Goal: Complete application form: Complete application form

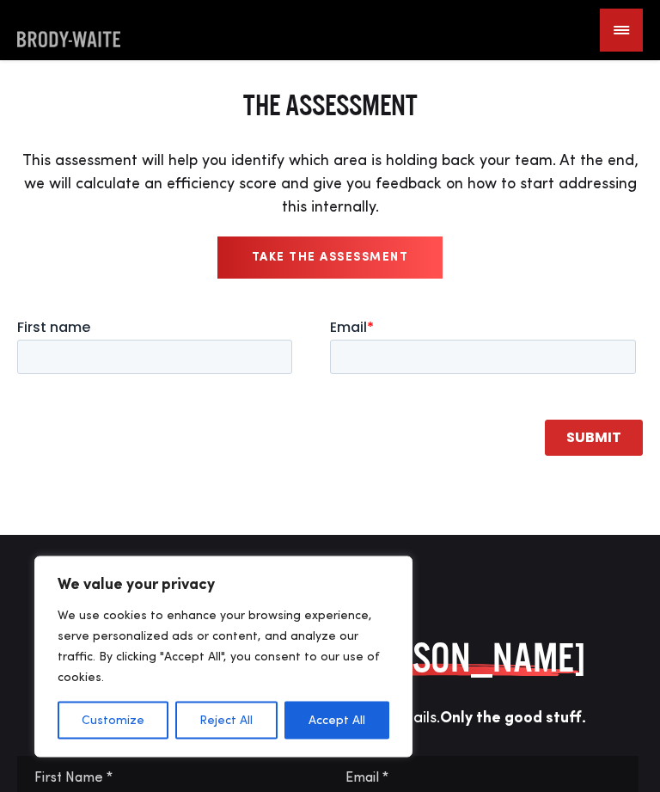
scroll to position [36, 0]
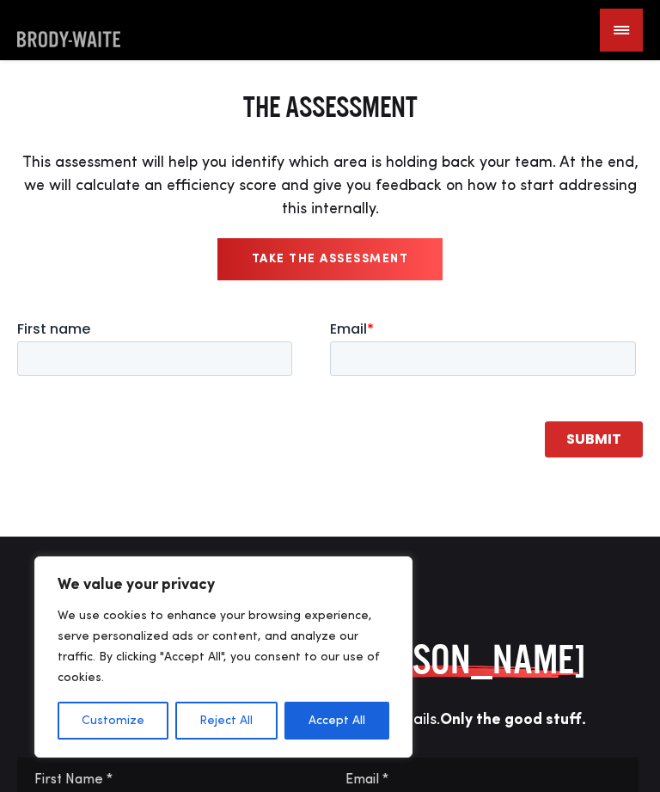
click at [357, 739] on button "Accept All" at bounding box center [337, 720] width 105 height 38
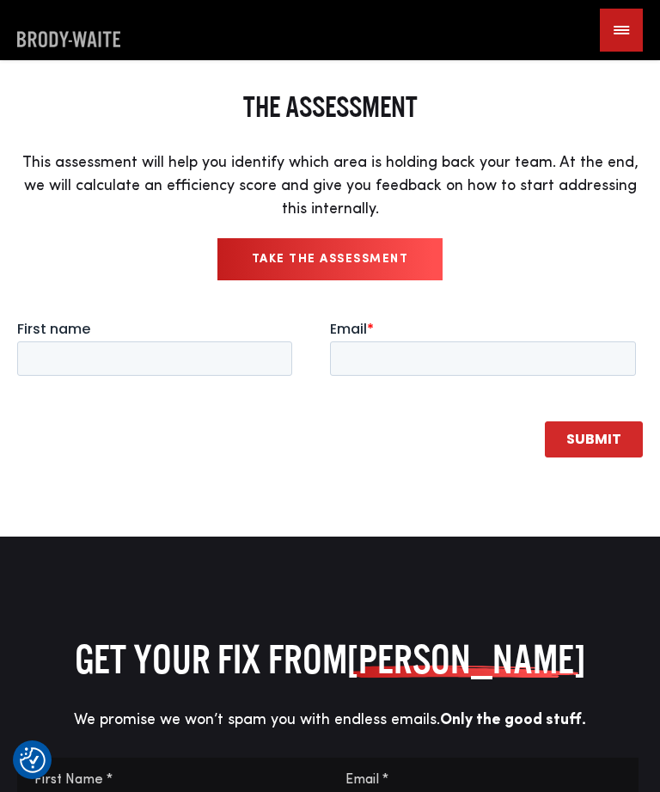
click at [371, 280] on link "Take the Assessment" at bounding box center [330, 259] width 226 height 42
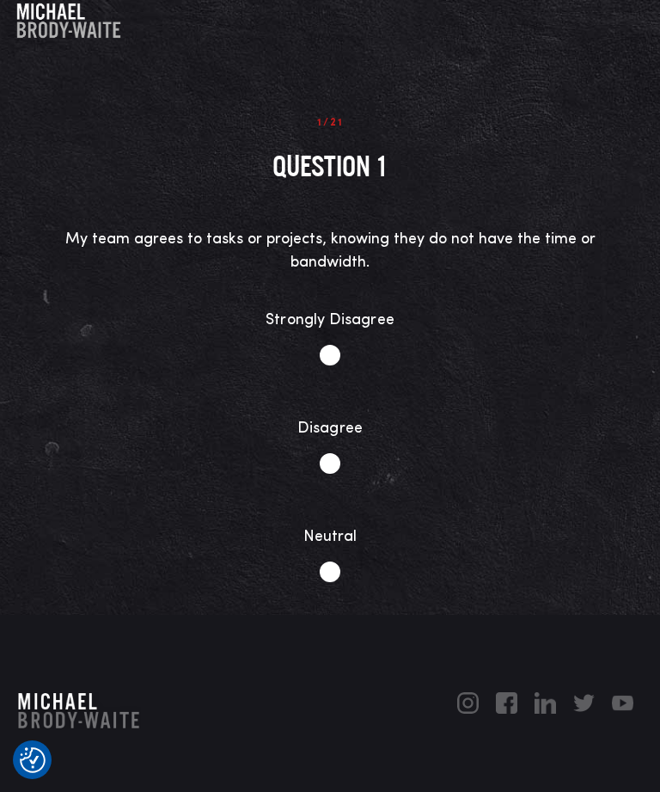
scroll to position [15, 0]
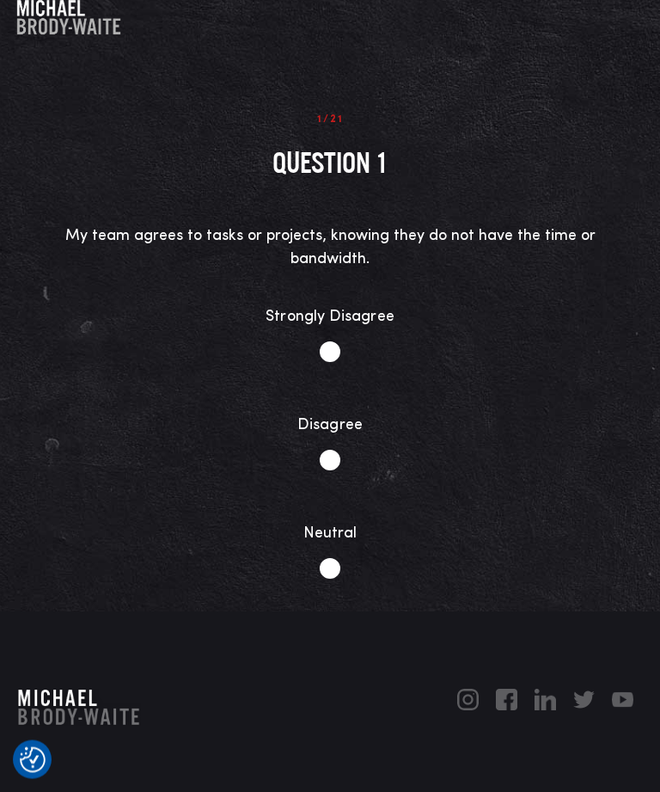
click at [213, 397] on li "Disagree" at bounding box center [330, 442] width 609 height 91
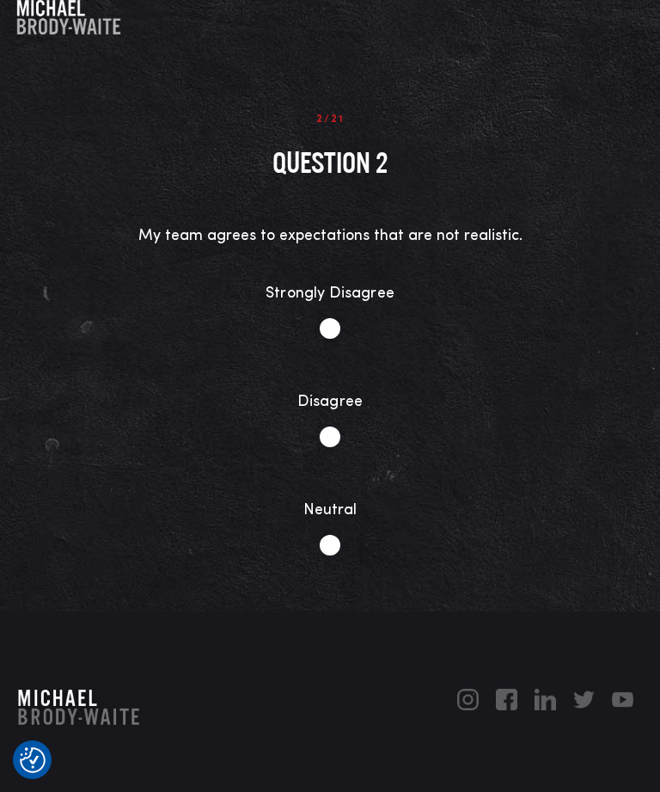
click at [213, 373] on li "Disagree" at bounding box center [330, 418] width 609 height 91
click at [217, 373] on li "Disagree" at bounding box center [330, 418] width 609 height 91
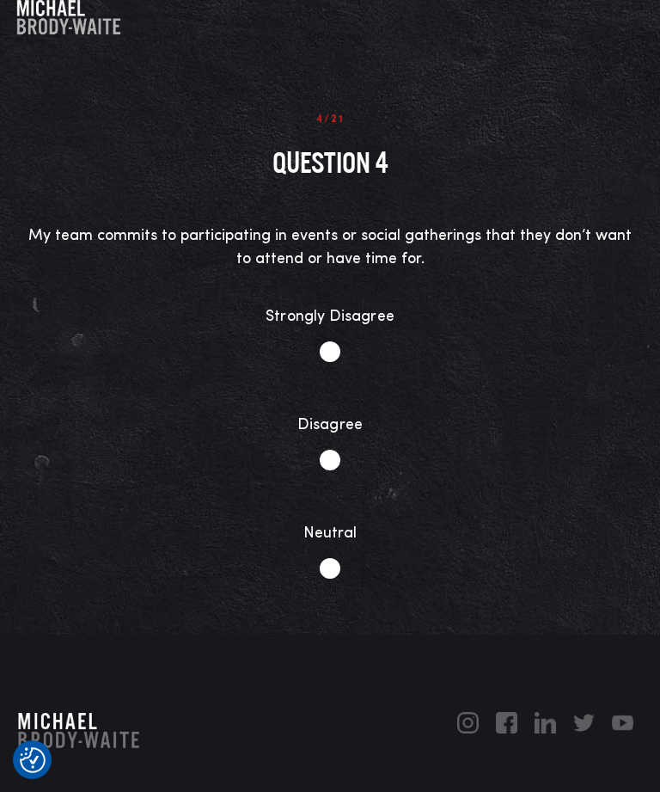
click at [219, 396] on li "Disagree" at bounding box center [330, 441] width 609 height 91
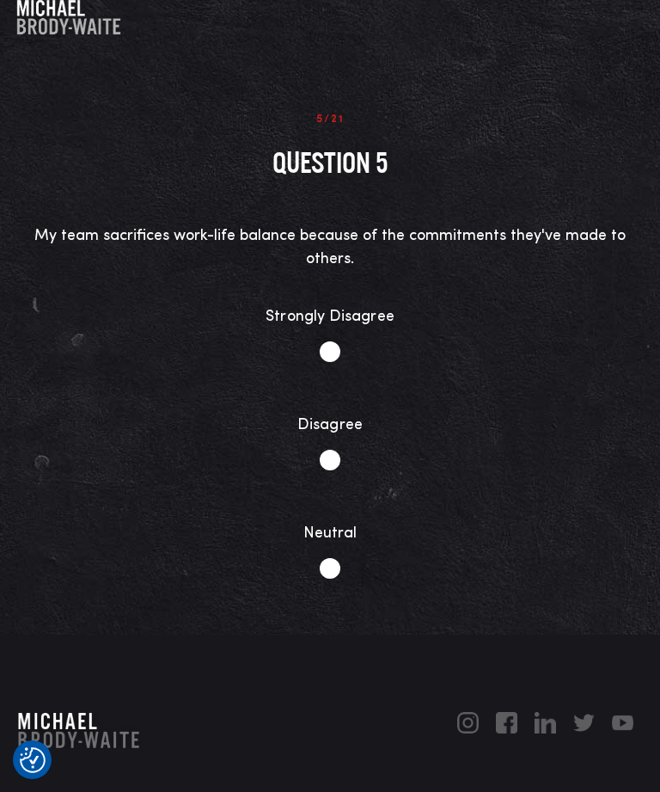
click at [340, 505] on li "Neutral" at bounding box center [330, 550] width 609 height 91
click at [213, 396] on li "Disagree" at bounding box center [330, 441] width 609 height 91
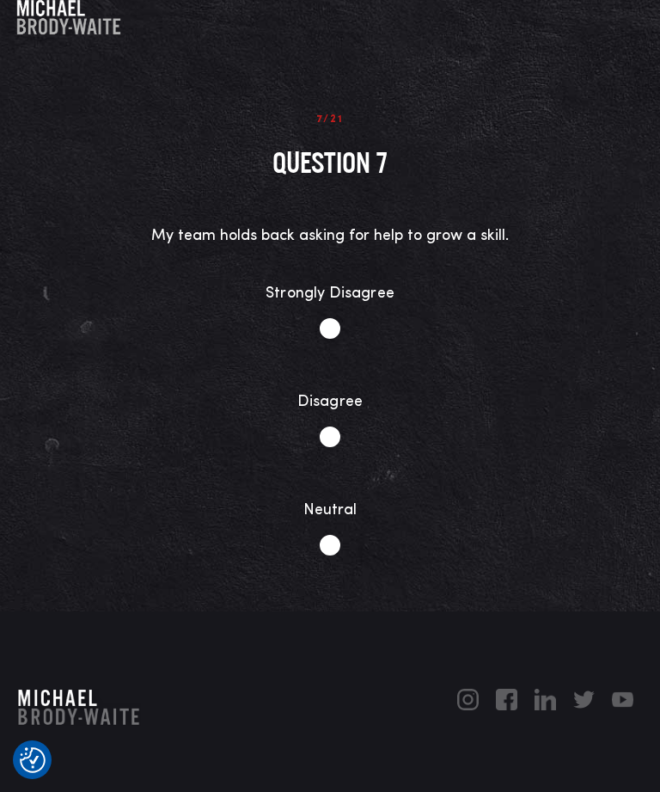
click at [211, 373] on li "Disagree" at bounding box center [330, 418] width 609 height 91
click at [213, 373] on li "Disagree" at bounding box center [330, 418] width 609 height 91
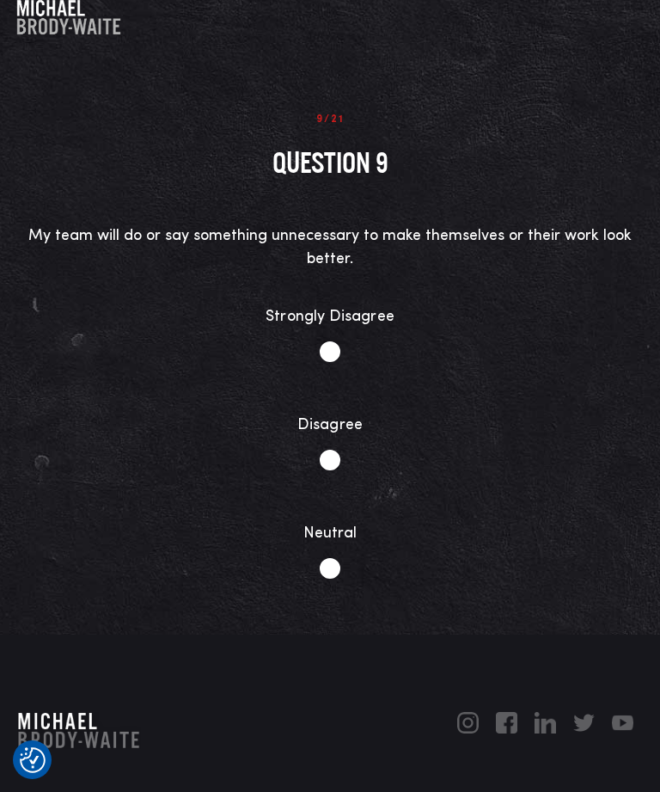
click at [219, 396] on li "Disagree" at bounding box center [330, 441] width 609 height 91
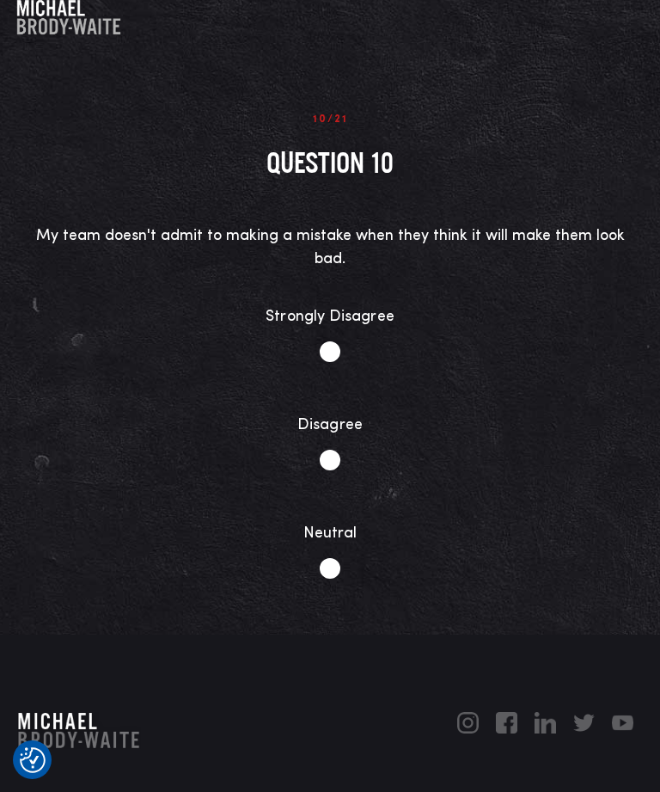
click at [211, 396] on li "Disagree" at bounding box center [330, 441] width 609 height 91
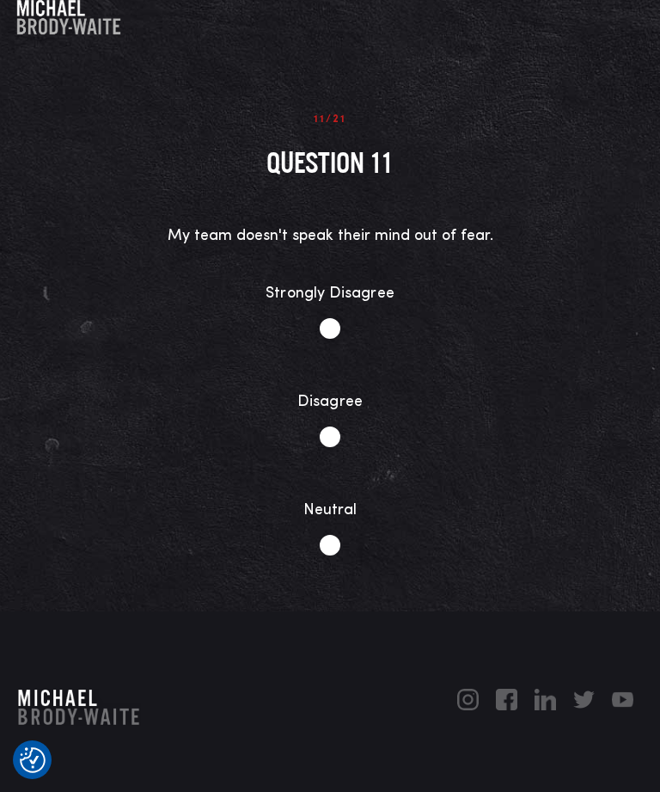
click at [217, 373] on li "Disagree" at bounding box center [330, 418] width 609 height 91
click at [329, 481] on li "Neutral" at bounding box center [330, 526] width 609 height 91
click at [208, 373] on li "Disagree" at bounding box center [330, 418] width 609 height 91
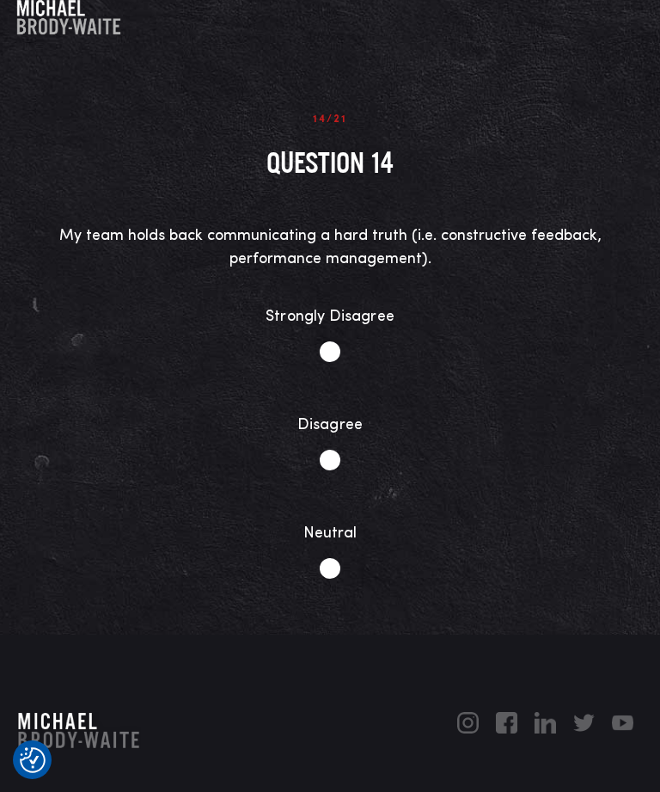
click at [209, 396] on li "Disagree" at bounding box center [330, 441] width 609 height 91
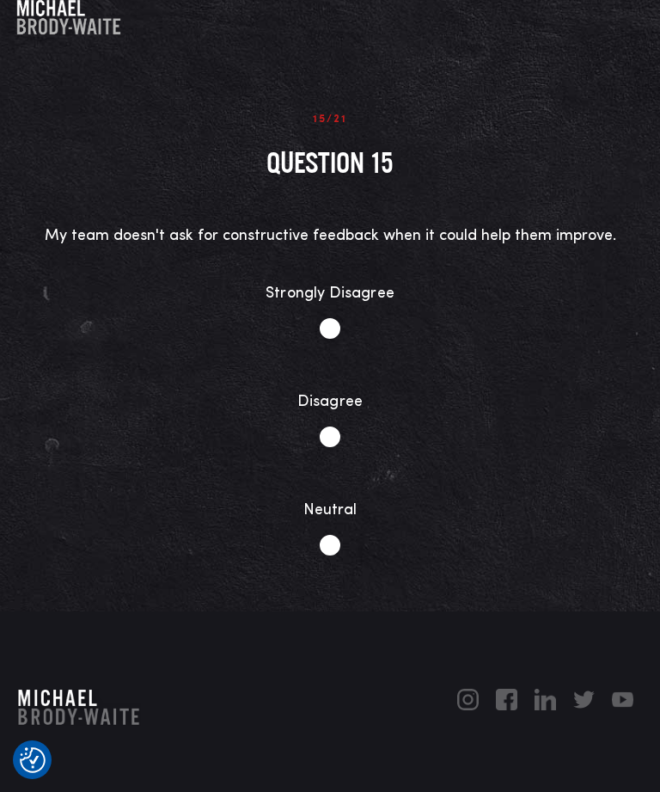
click at [201, 373] on li "Disagree" at bounding box center [330, 418] width 609 height 91
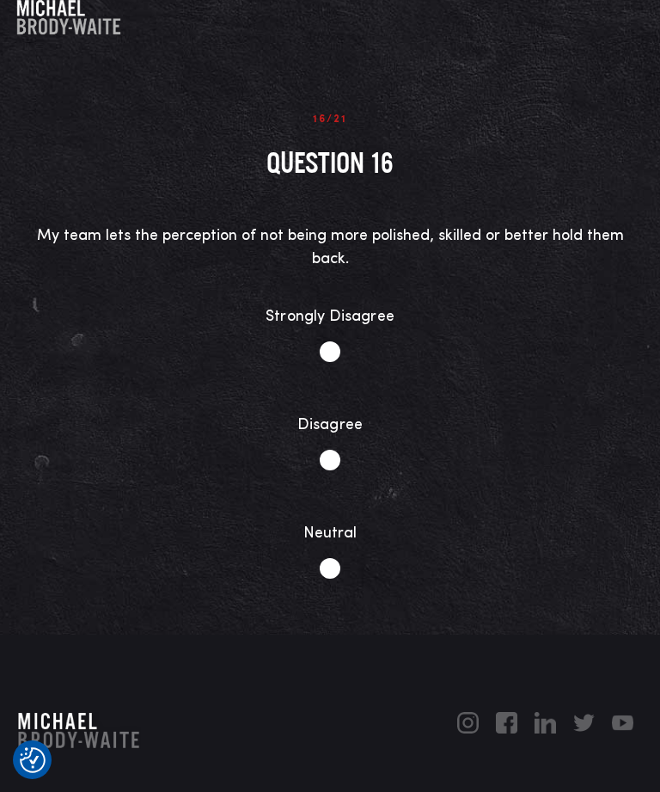
click at [210, 396] on li "Disagree" at bounding box center [330, 441] width 609 height 91
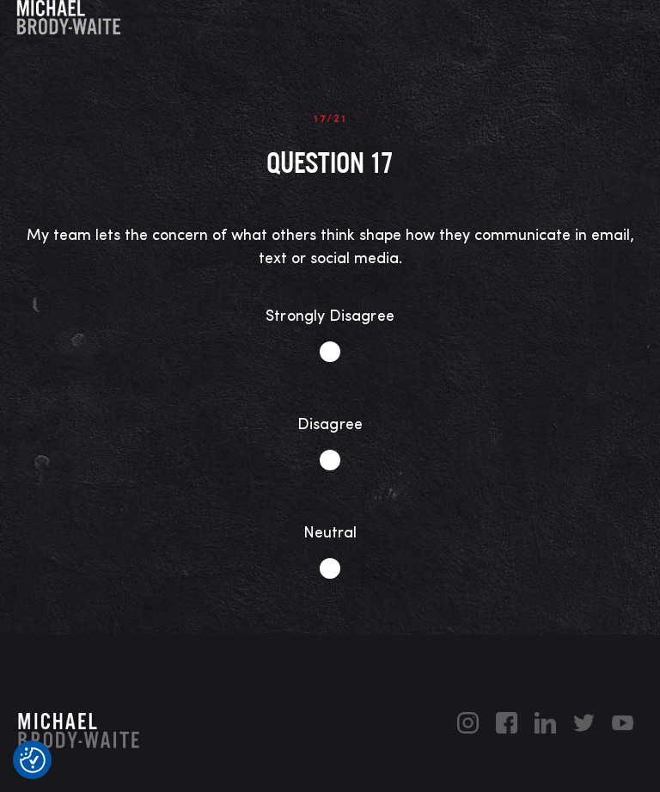
click at [216, 396] on li "Disagree" at bounding box center [330, 441] width 609 height 91
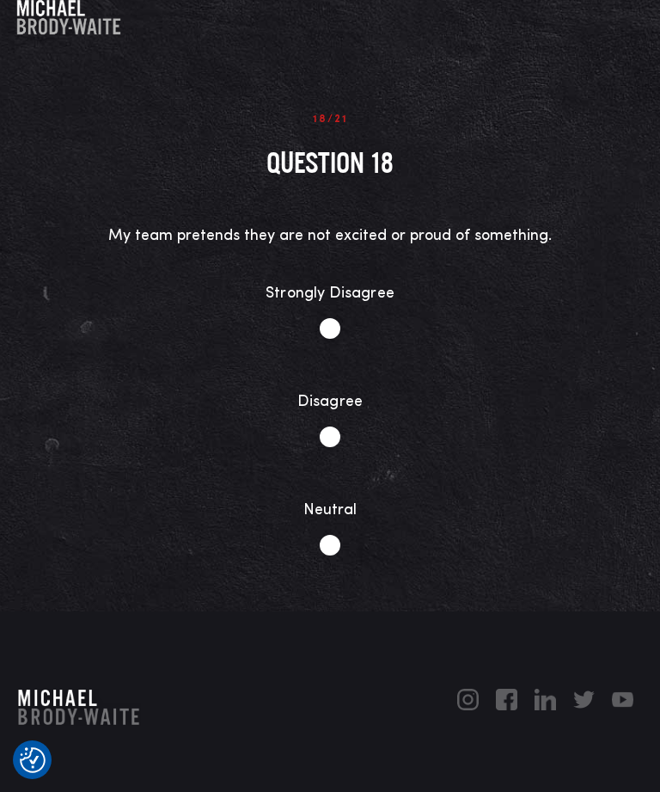
click at [88, 333] on li "Strongly Disagree" at bounding box center [330, 310] width 609 height 91
click at [211, 373] on li "Disagree" at bounding box center [330, 418] width 609 height 91
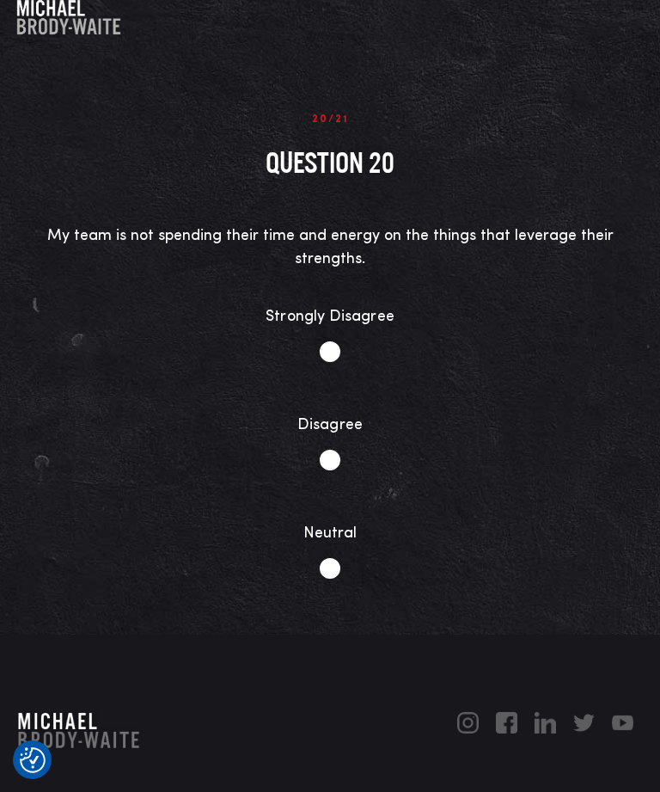
click at [454, 613] on li "Agree" at bounding box center [330, 658] width 609 height 91
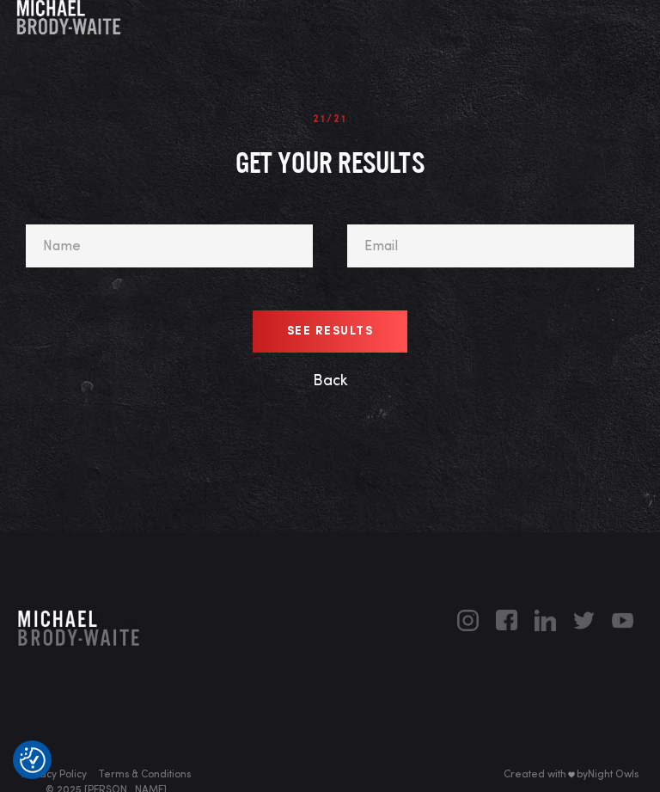
scroll to position [4, 0]
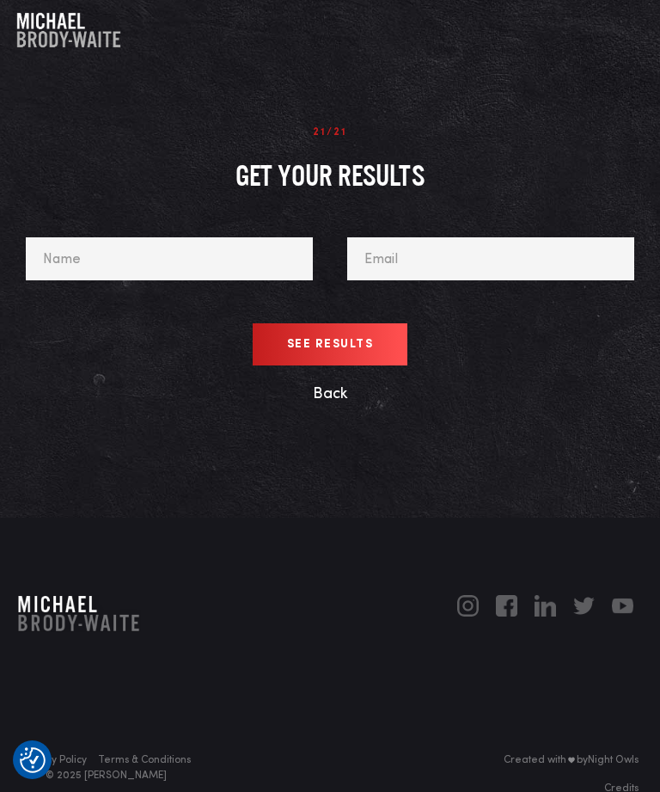
click at [376, 340] on input "See Results" at bounding box center [331, 344] width 156 height 42
type input "[PERSON_NAME]"
type input "J"
type input "[PERSON_NAME][EMAIL_ADDRESS][DOMAIN_NAME]"
click at [353, 342] on input "See Results" at bounding box center [331, 344] width 156 height 42
